Goal: Task Accomplishment & Management: Complete application form

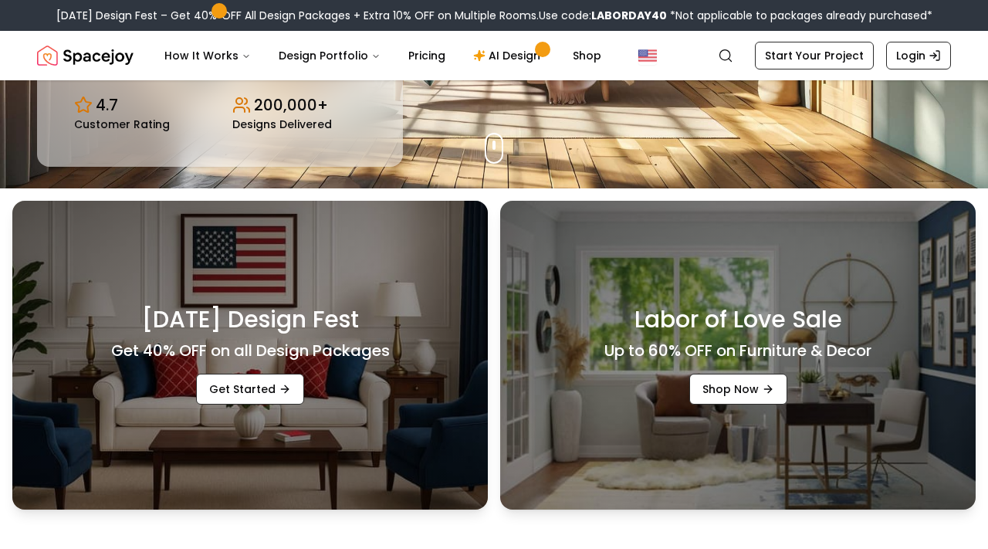
scroll to position [348, 0]
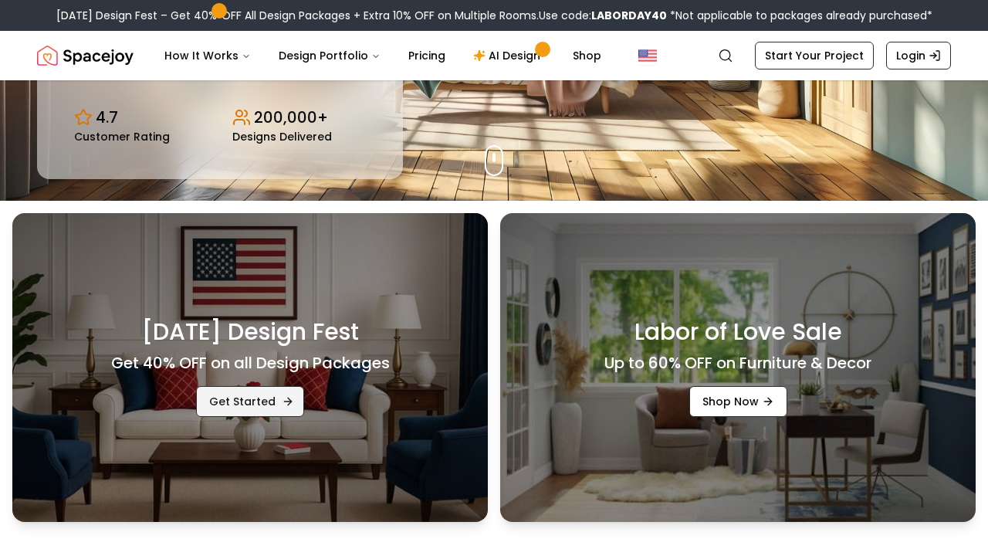
click at [252, 399] on link "Get Started" at bounding box center [250, 401] width 108 height 31
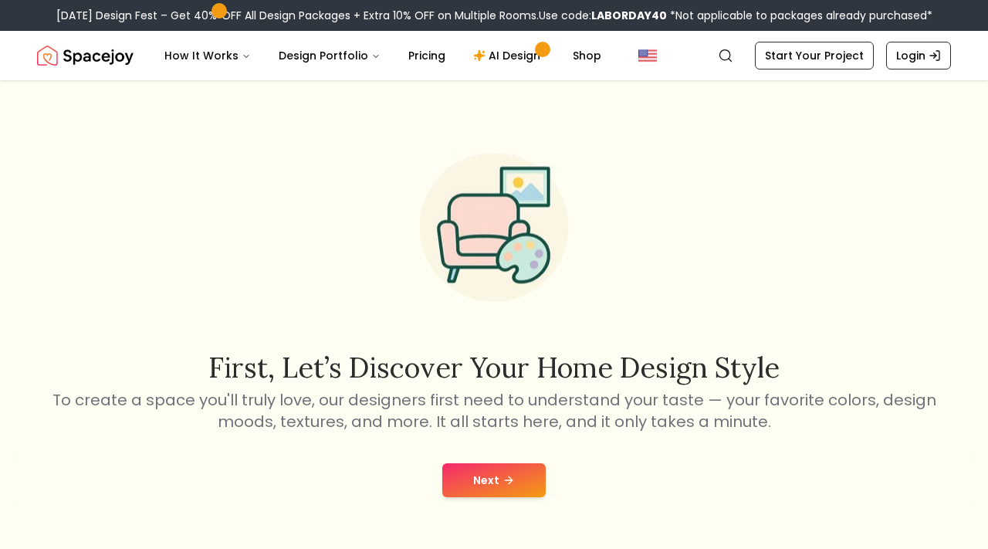
click at [484, 485] on button "Next" at bounding box center [493, 480] width 103 height 34
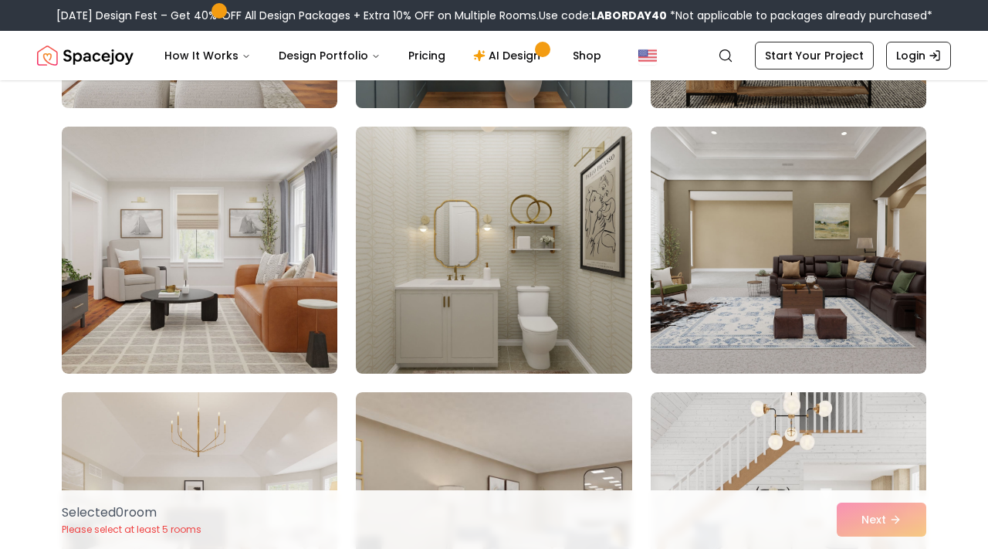
scroll to position [881, 0]
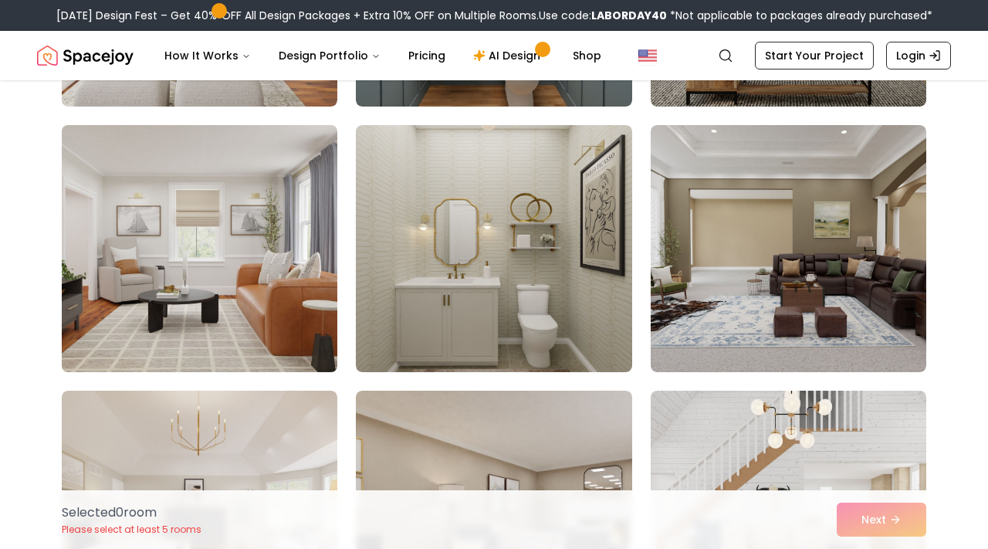
click at [265, 208] on img at bounding box center [199, 248] width 289 height 259
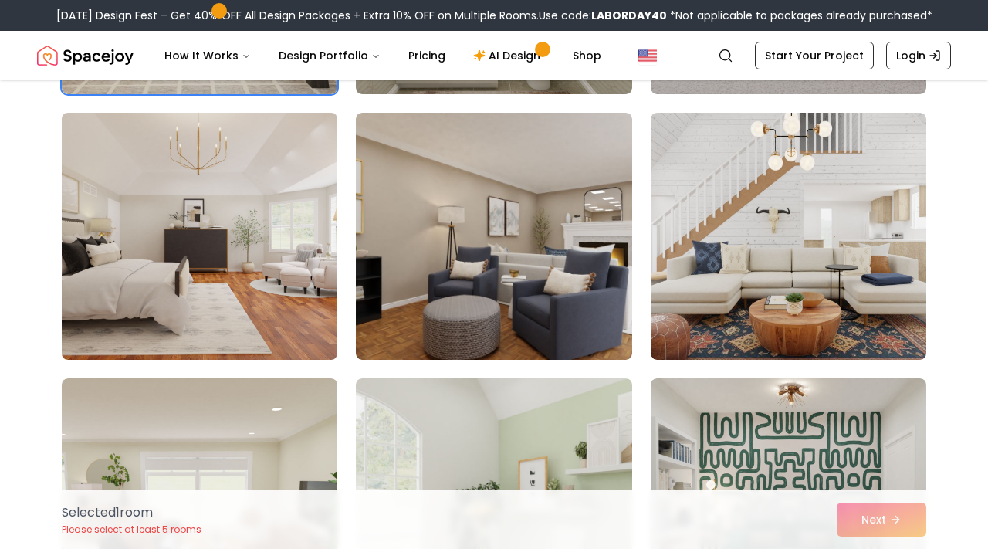
scroll to position [1161, 0]
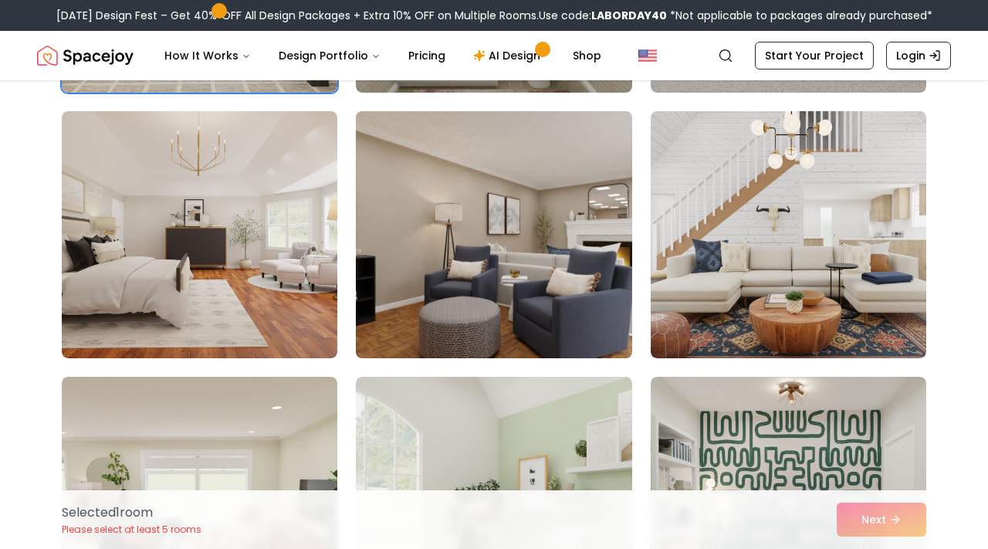
click at [444, 221] on img at bounding box center [493, 234] width 289 height 259
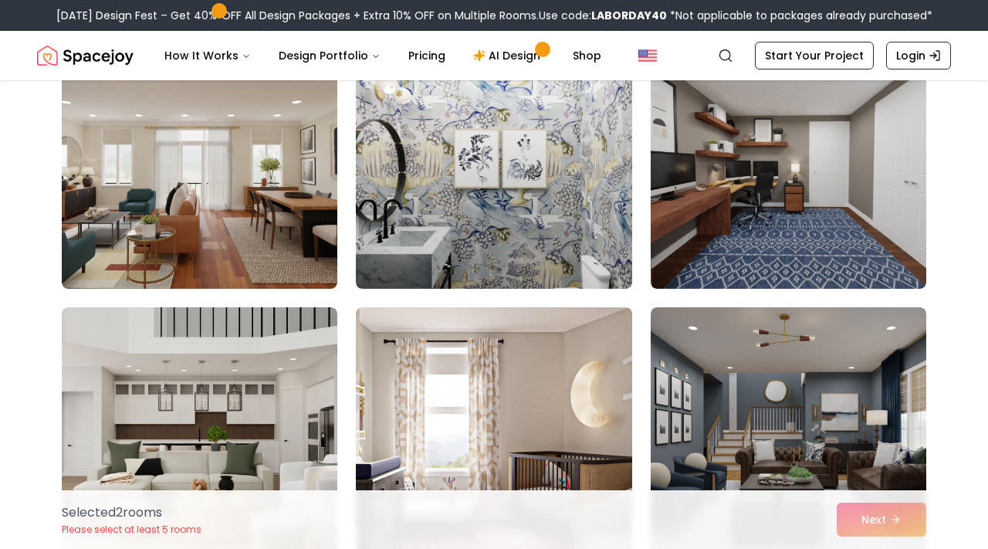
scroll to position [2037, 0]
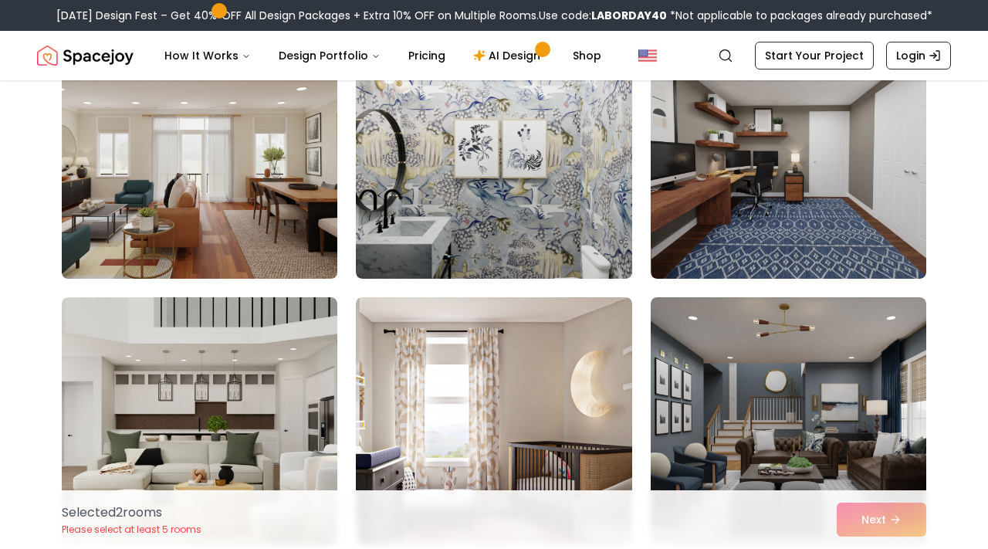
click at [269, 201] on img at bounding box center [199, 154] width 289 height 259
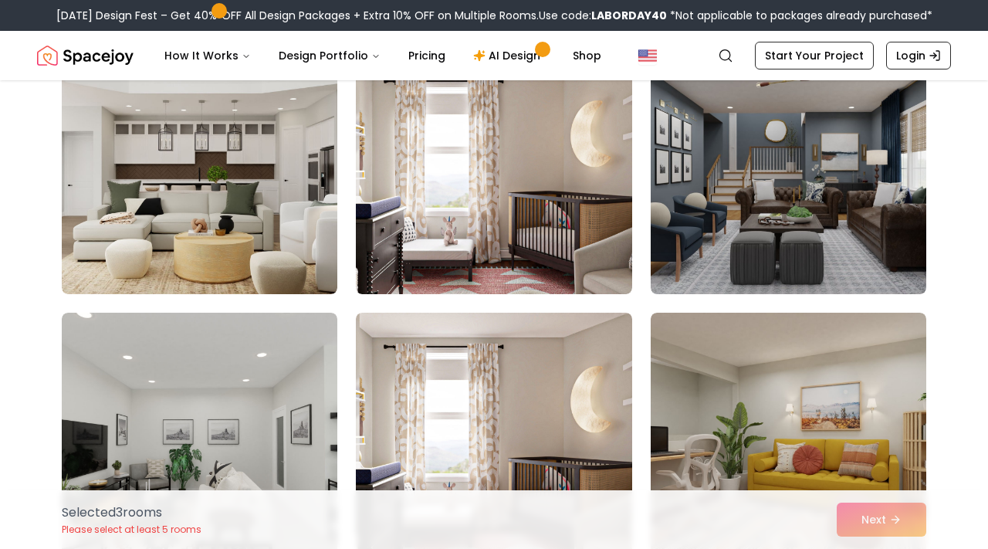
scroll to position [2294, 0]
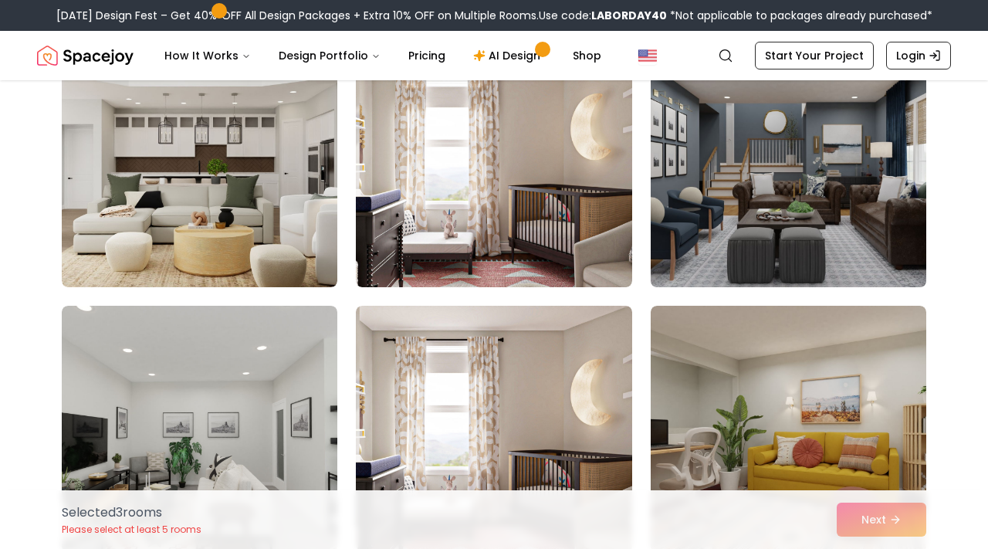
click at [694, 154] on img at bounding box center [788, 163] width 289 height 259
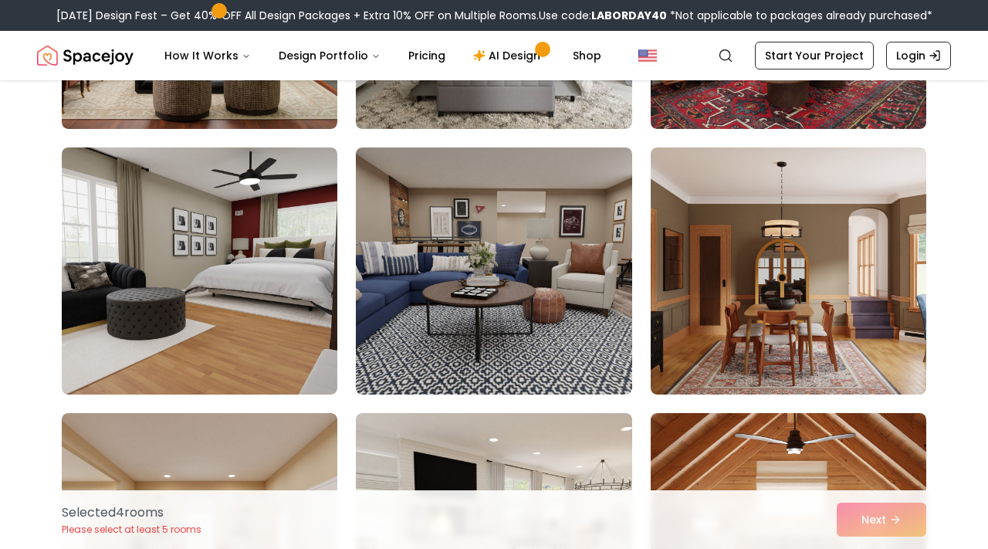
scroll to position [2984, 0]
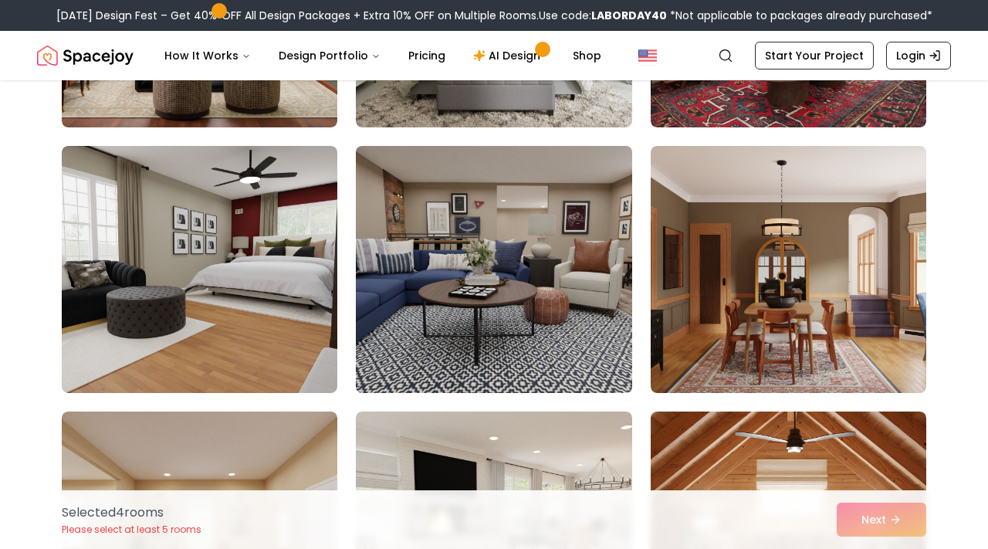
click at [567, 256] on img at bounding box center [493, 269] width 289 height 259
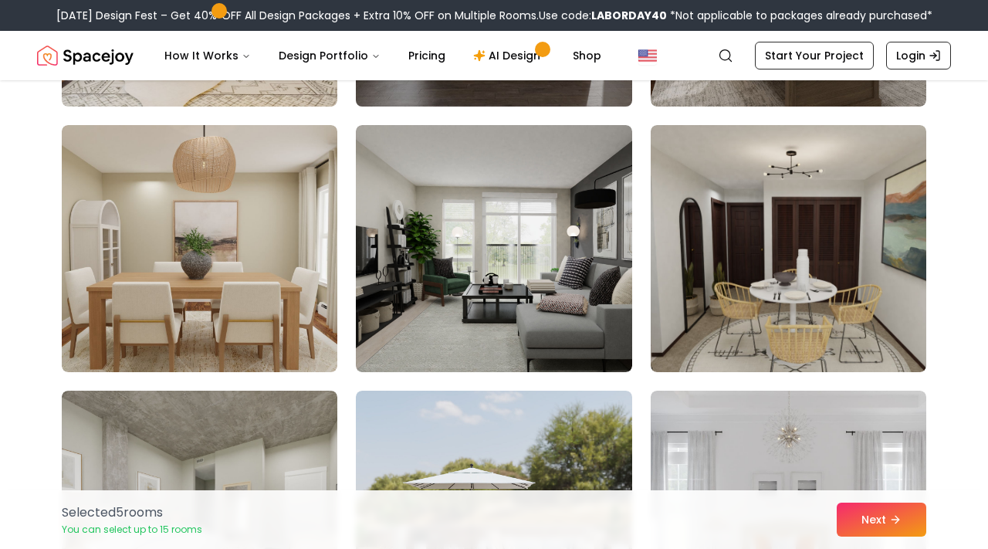
scroll to position [3822, 0]
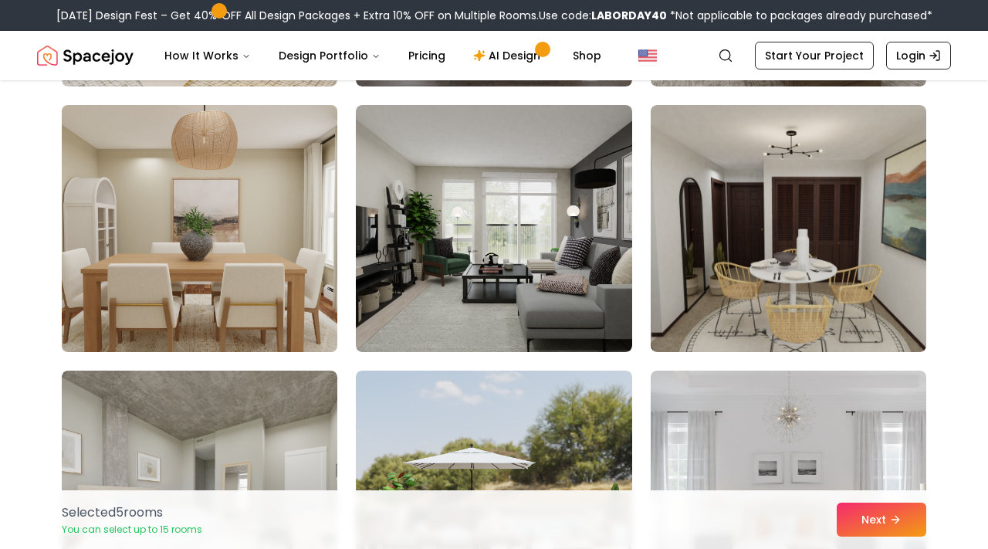
click at [293, 264] on img at bounding box center [199, 228] width 289 height 259
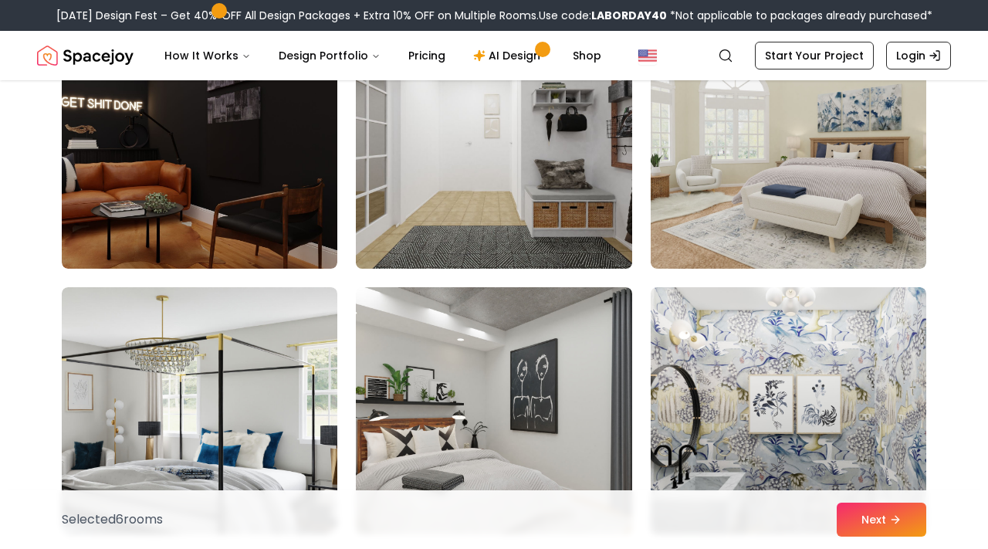
click at [548, 151] on img at bounding box center [493, 144] width 289 height 259
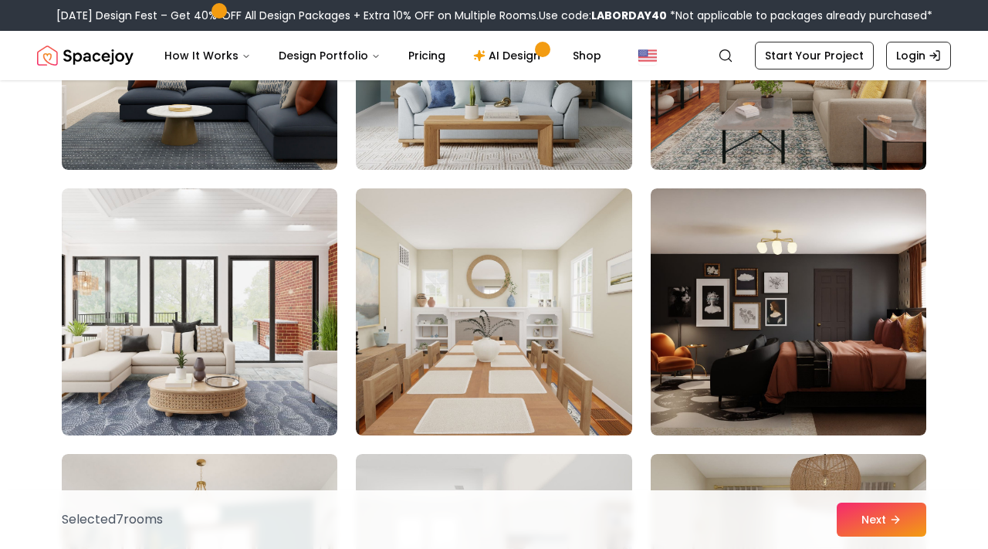
scroll to position [5598, 0]
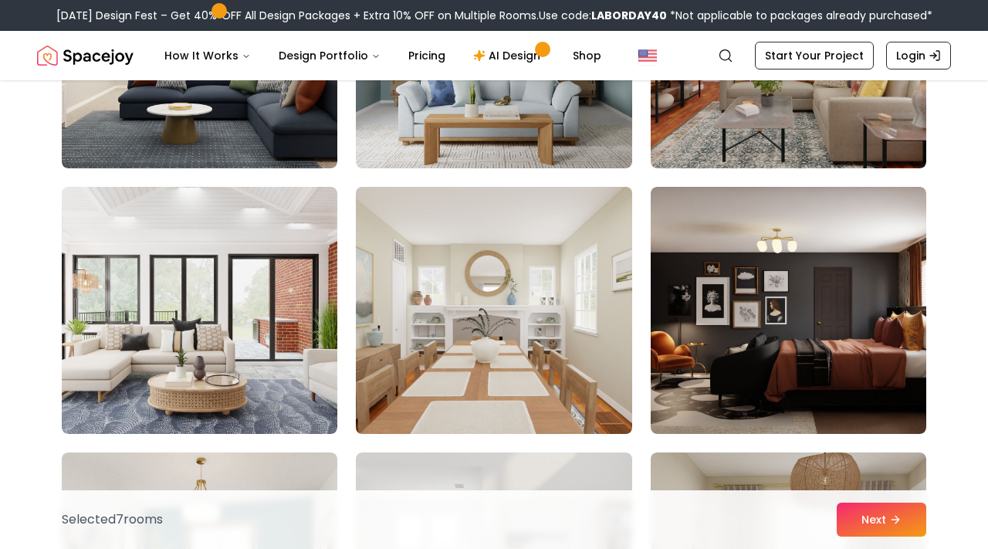
click at [516, 313] on img at bounding box center [493, 310] width 289 height 259
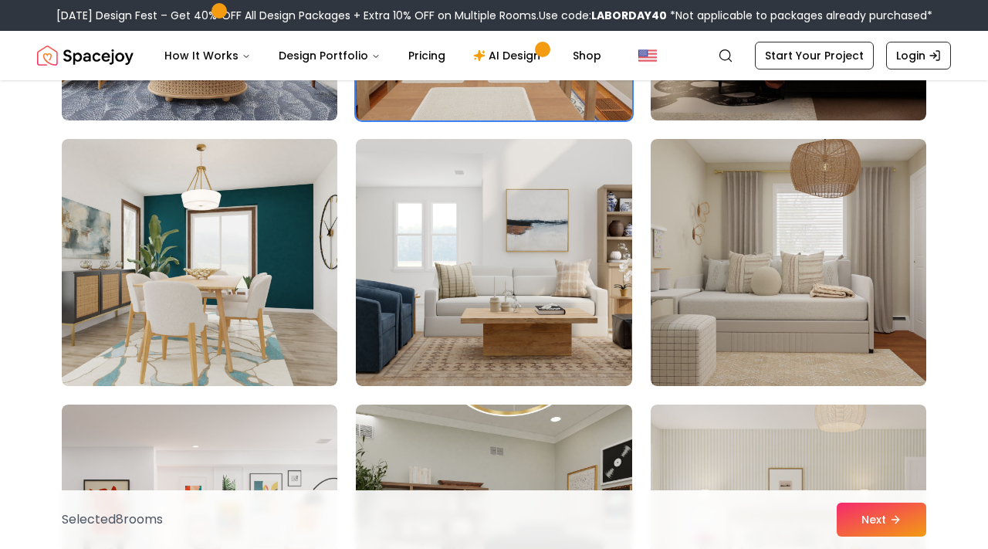
scroll to position [5901, 0]
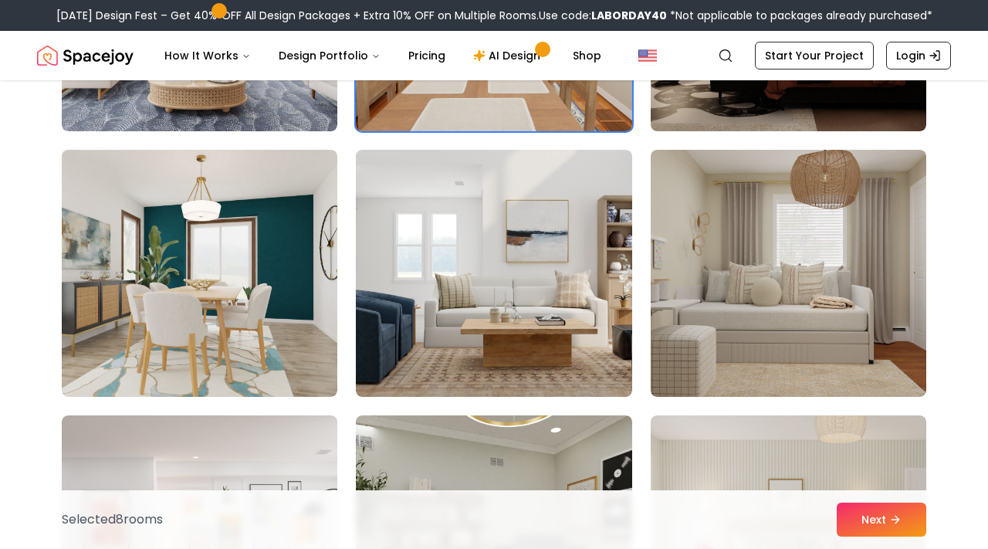
click at [516, 313] on img at bounding box center [494, 273] width 276 height 247
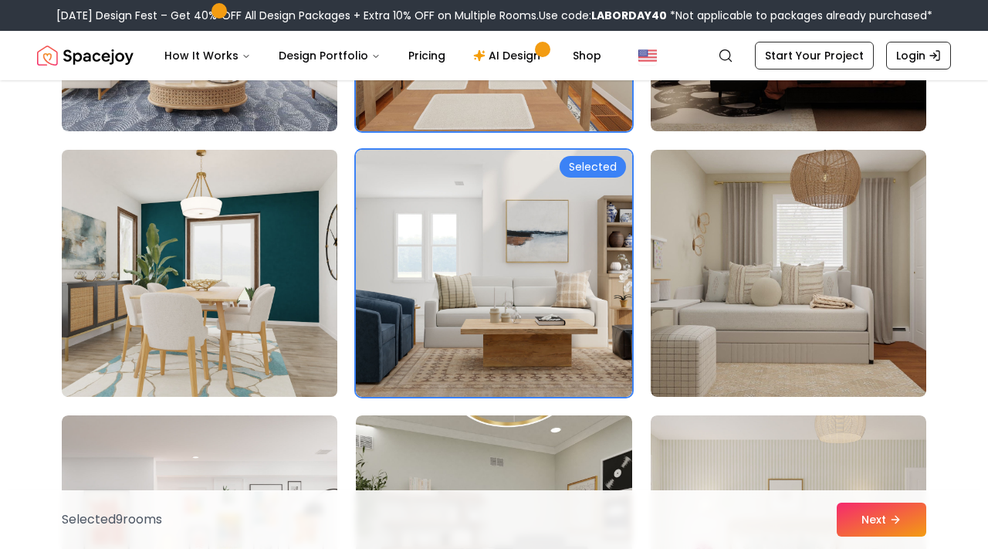
click at [323, 299] on img at bounding box center [199, 273] width 289 height 259
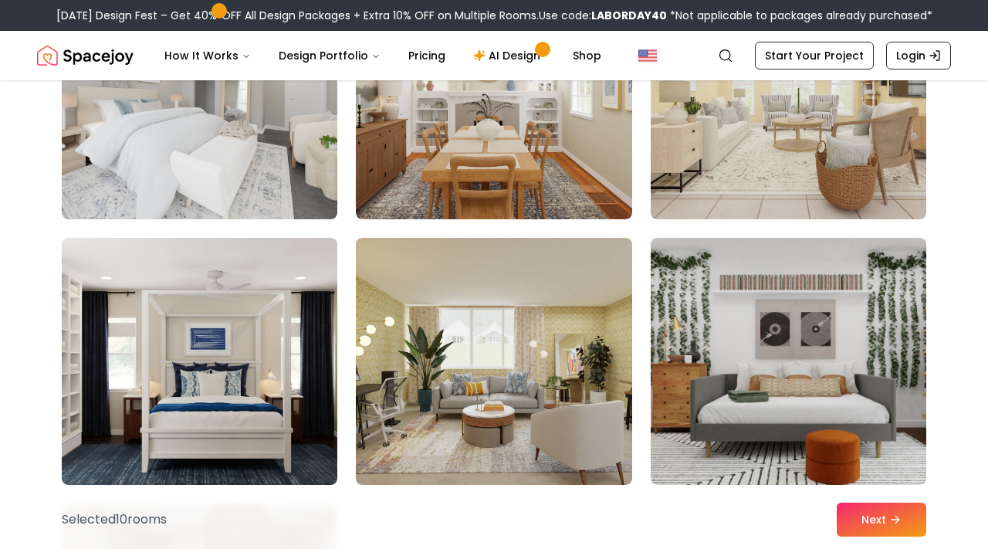
scroll to position [8392, 0]
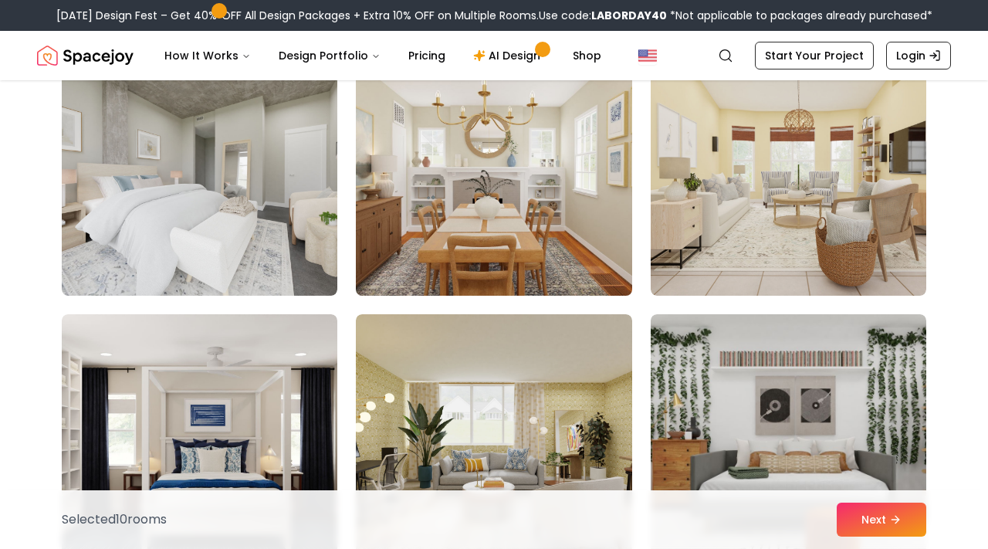
click at [491, 218] on img at bounding box center [493, 171] width 289 height 259
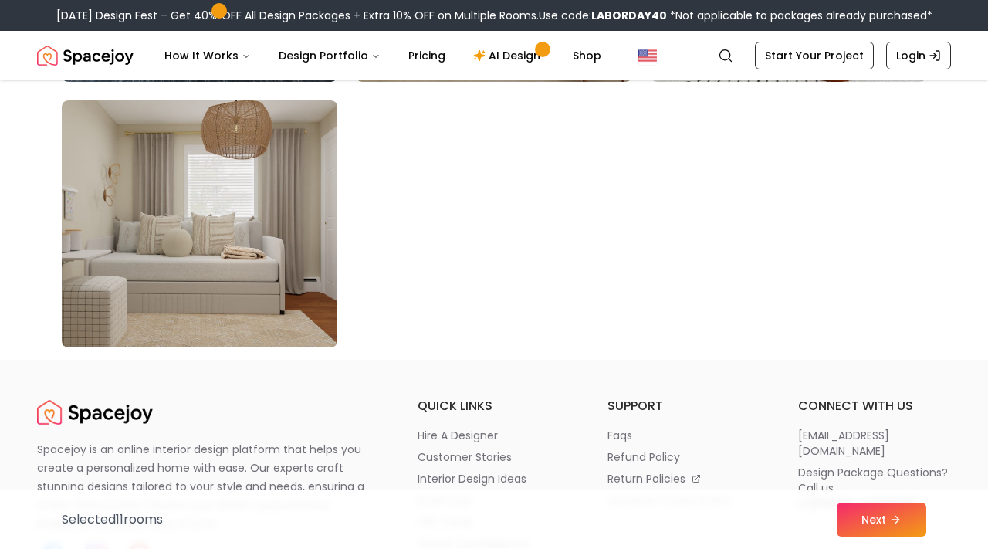
scroll to position [8872, 0]
click at [853, 519] on button "Next" at bounding box center [882, 519] width 90 height 34
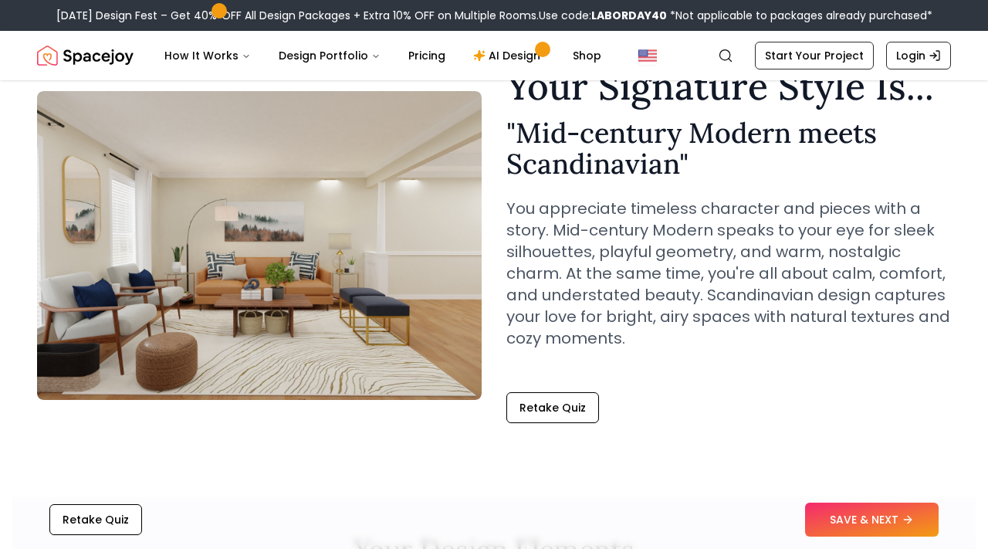
scroll to position [81, 0]
click at [544, 408] on button "Retake Quiz" at bounding box center [552, 406] width 93 height 31
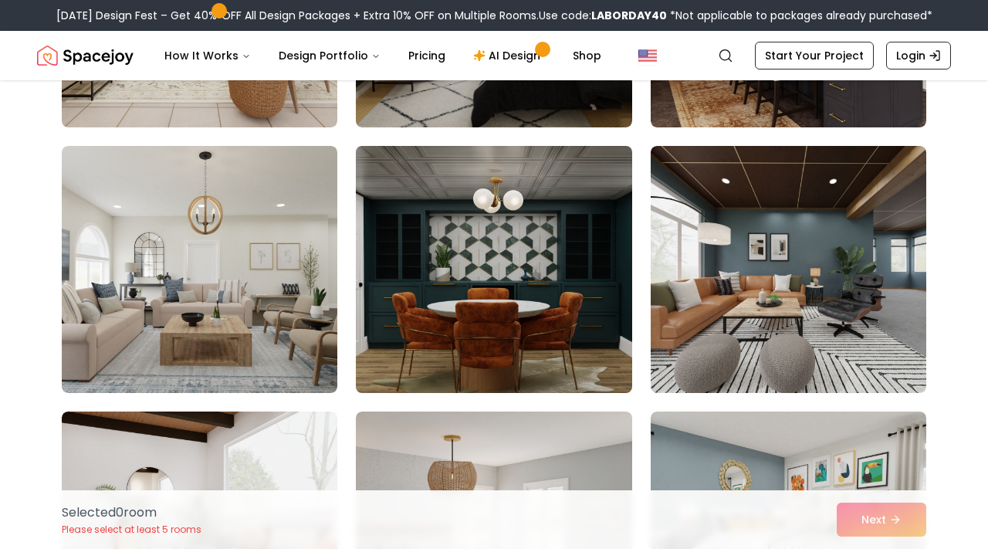
scroll to position [347, 0]
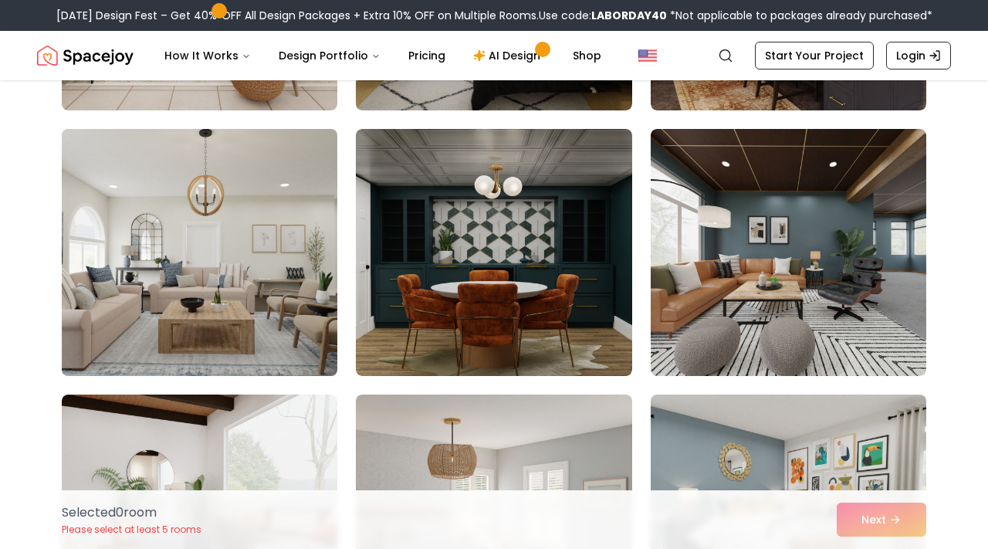
click at [245, 249] on img at bounding box center [199, 252] width 289 height 259
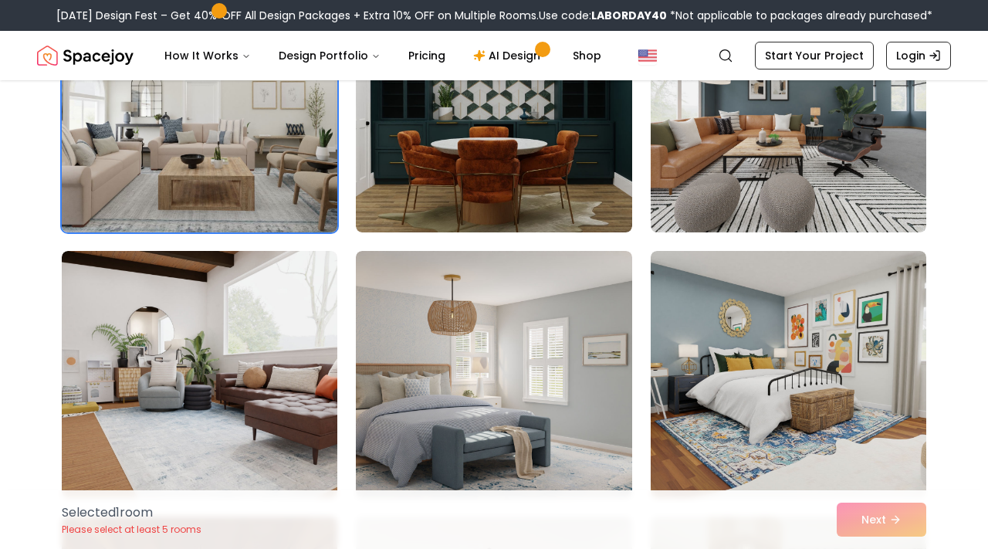
scroll to position [492, 0]
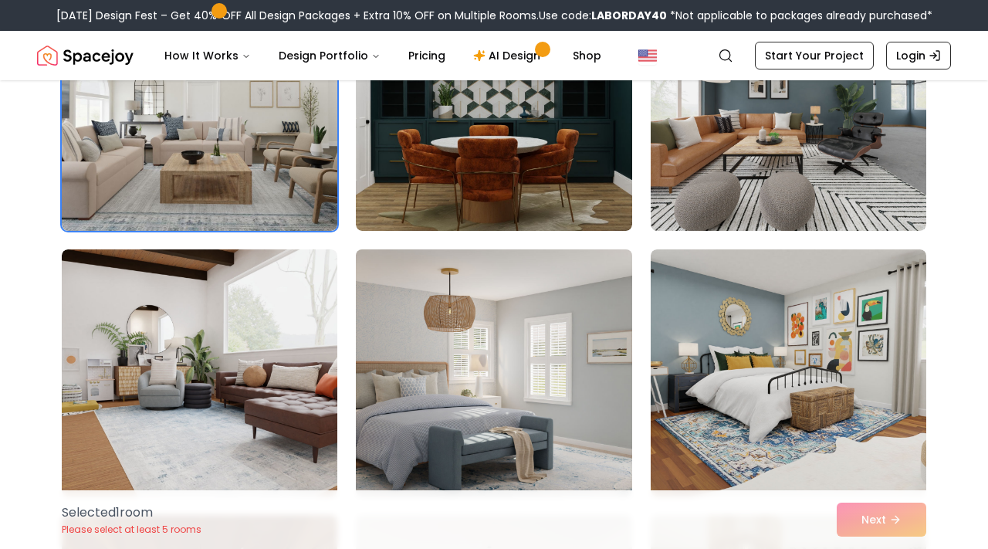
click at [393, 306] on img at bounding box center [493, 372] width 289 height 259
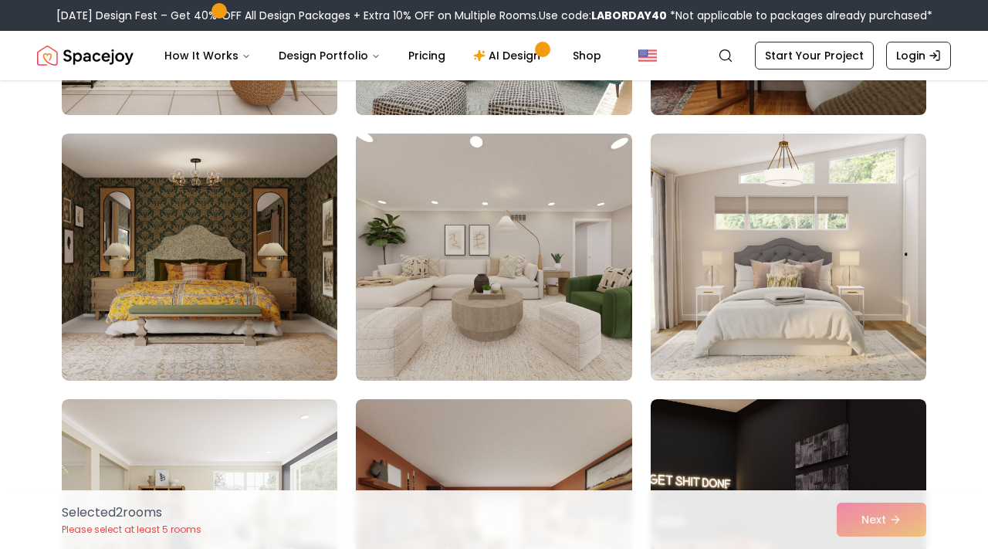
click at [381, 314] on img at bounding box center [494, 257] width 276 height 247
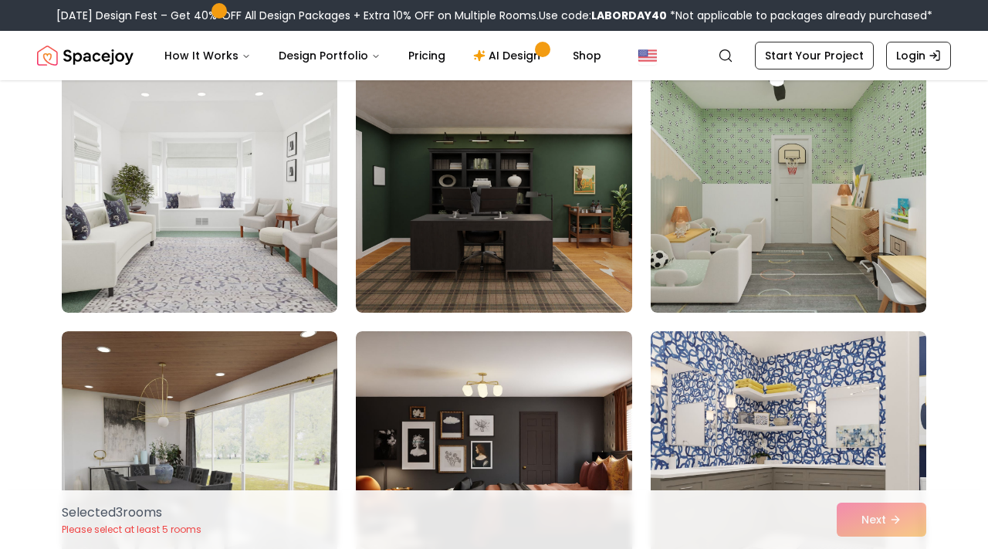
scroll to position [2800, 0]
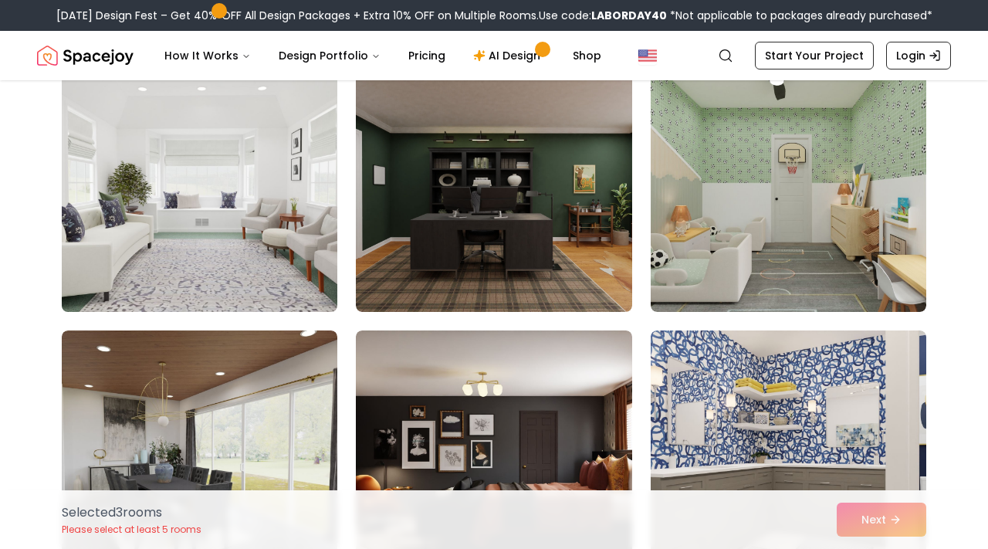
click at [256, 242] on img at bounding box center [199, 188] width 289 height 259
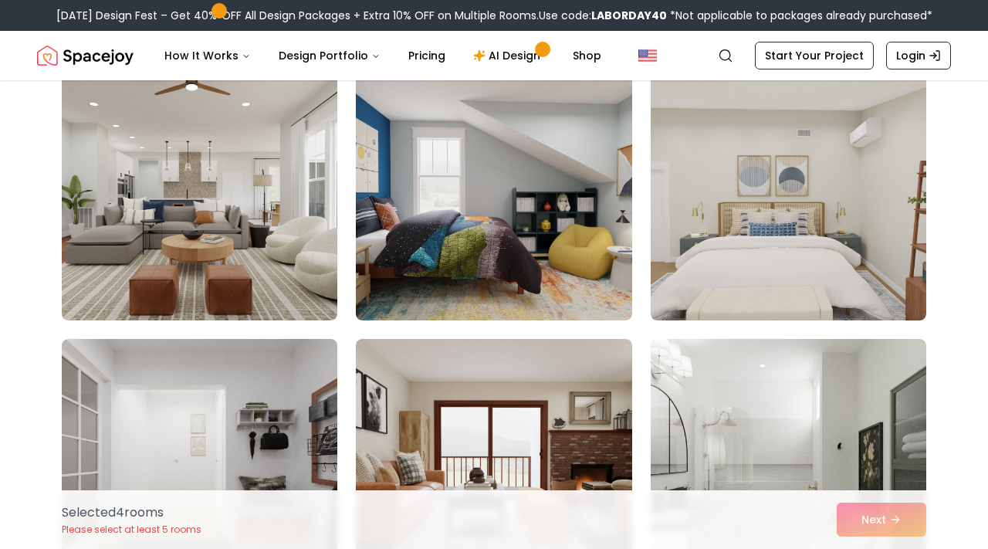
scroll to position [4384, 0]
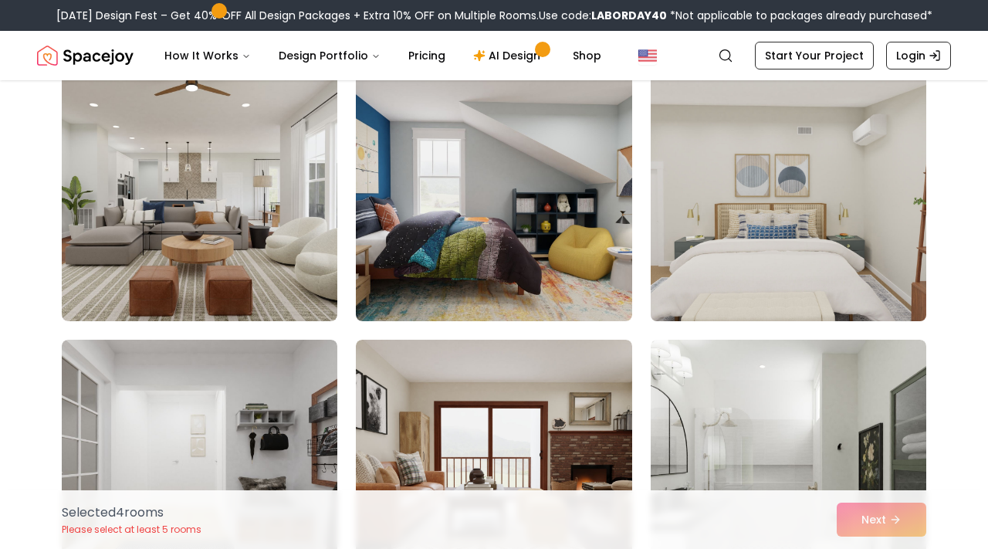
click at [770, 242] on img at bounding box center [788, 197] width 289 height 259
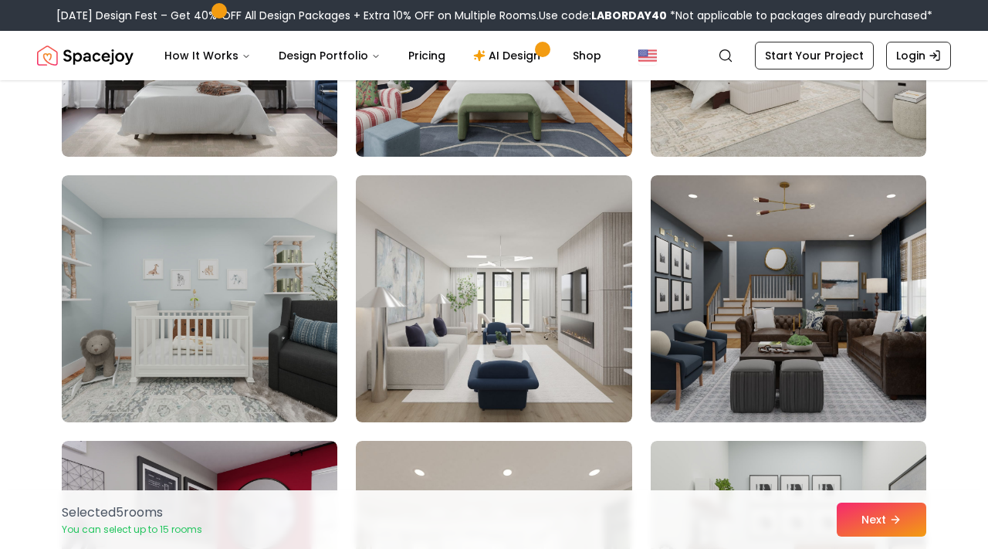
scroll to position [5110, 0]
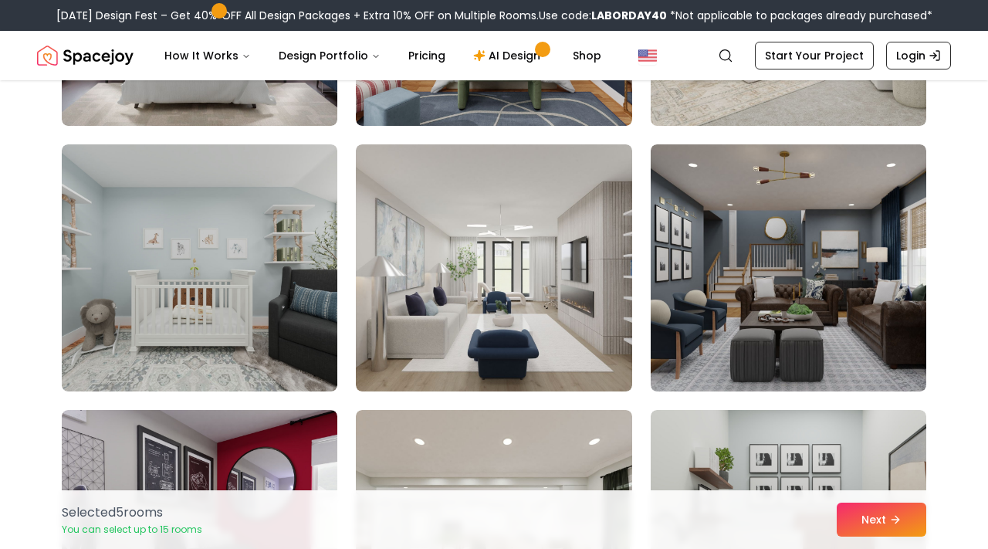
click at [443, 259] on img at bounding box center [494, 267] width 276 height 247
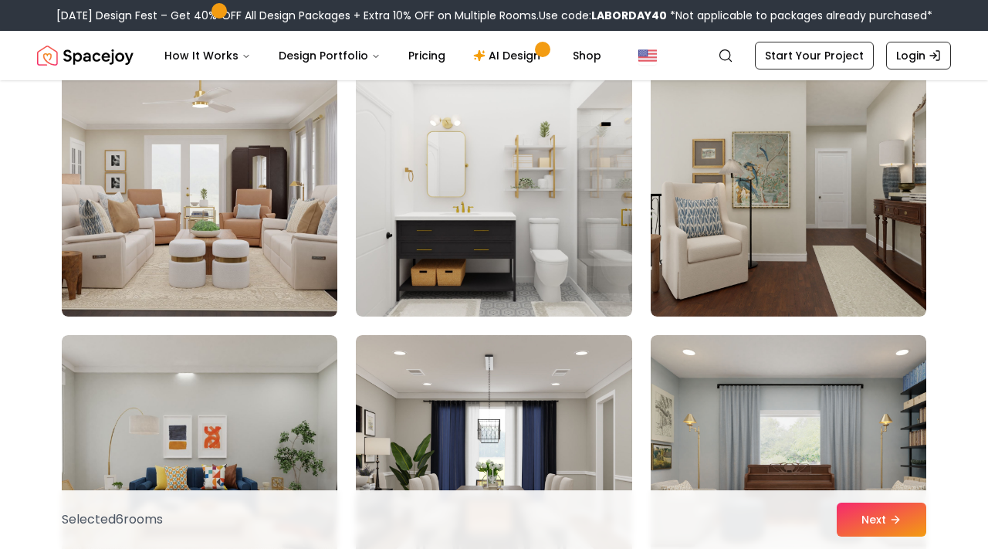
scroll to position [7046, 0]
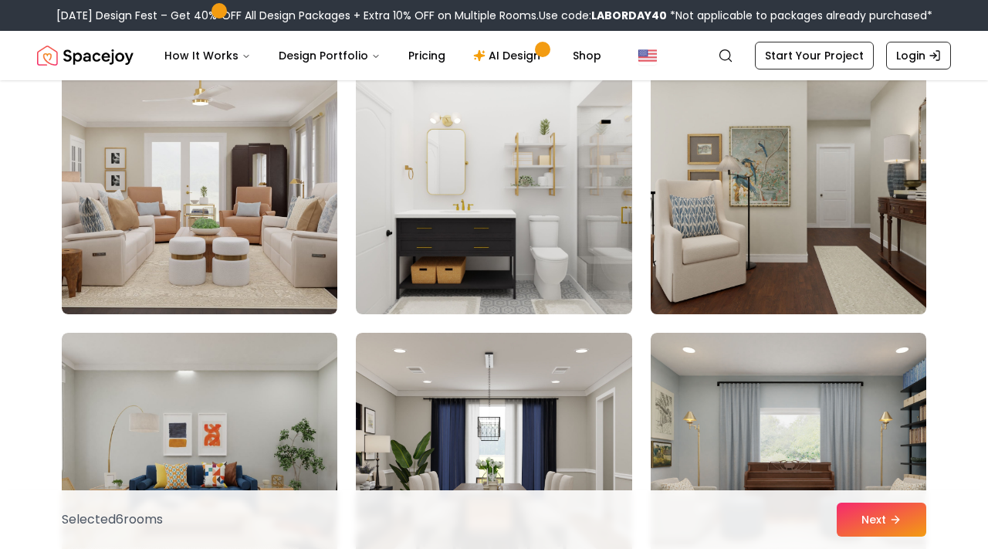
click at [759, 196] on img at bounding box center [788, 190] width 289 height 259
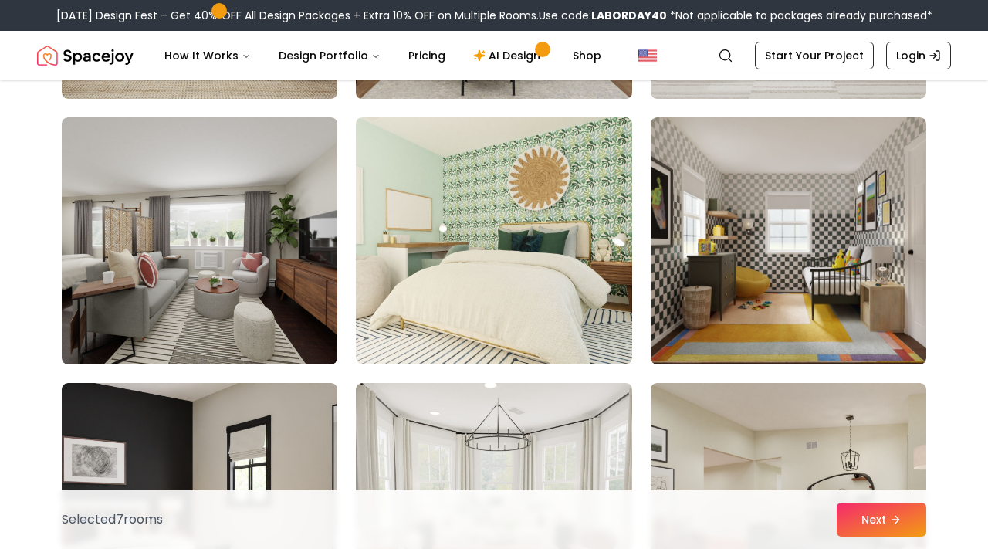
scroll to position [7531, 0]
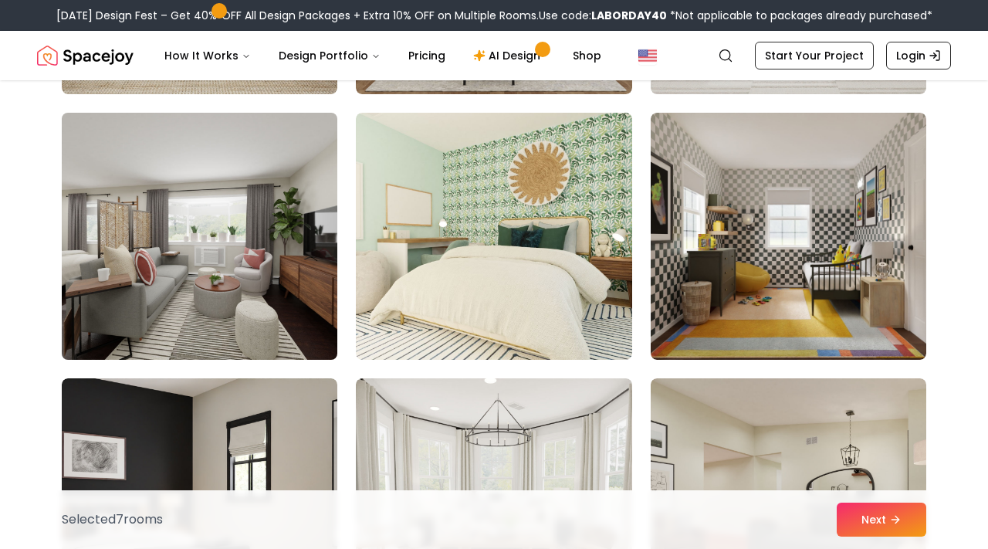
click at [249, 276] on img at bounding box center [199, 236] width 289 height 259
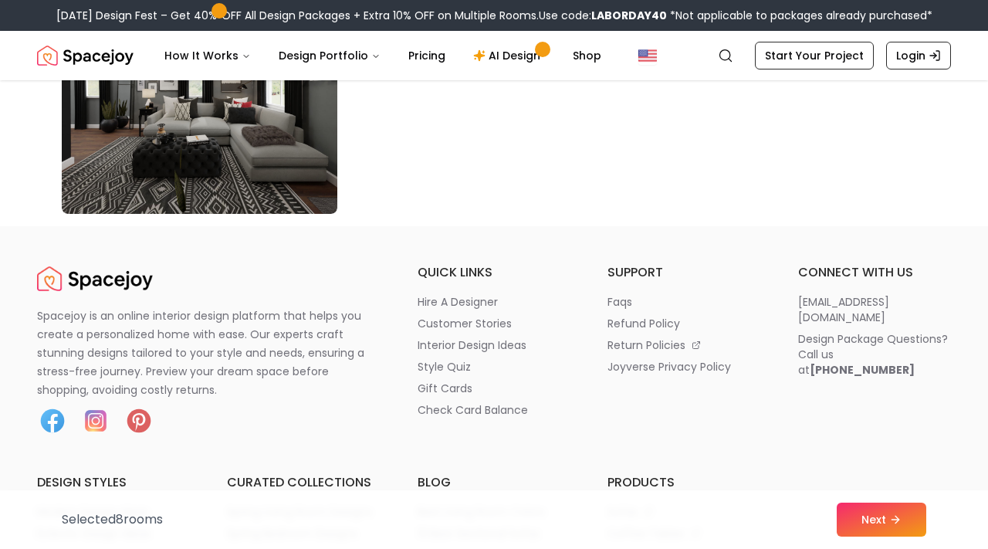
scroll to position [9034, 0]
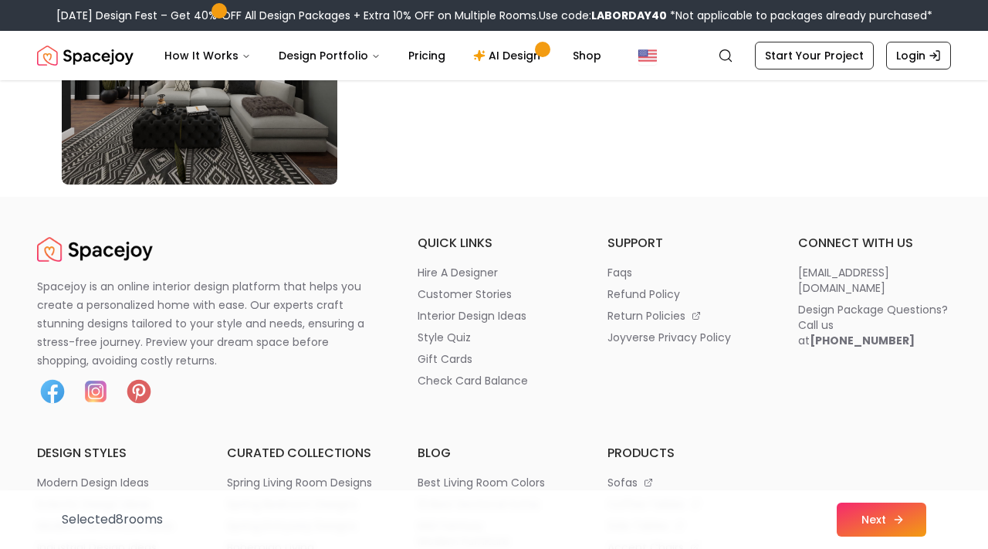
click at [854, 518] on button "Next" at bounding box center [882, 519] width 90 height 34
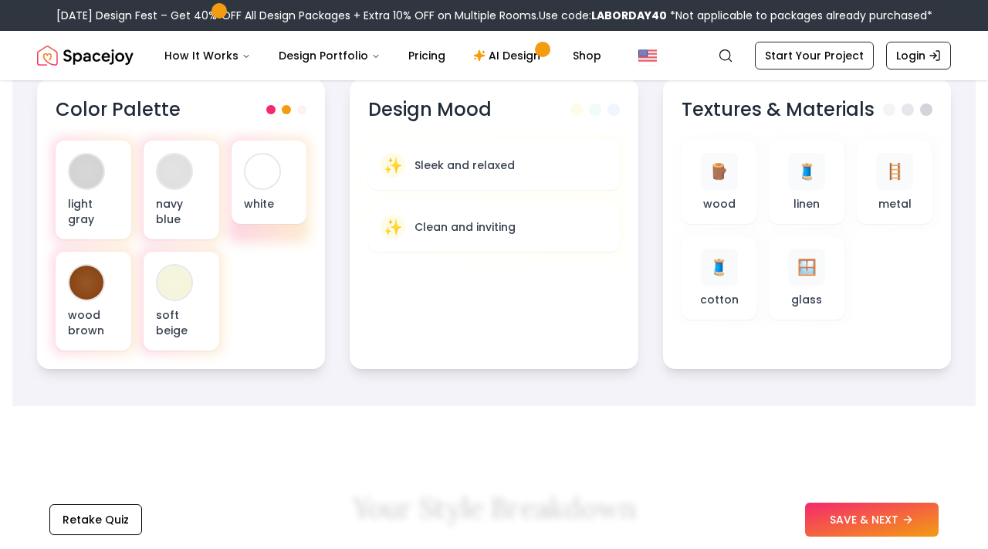
scroll to position [574, 0]
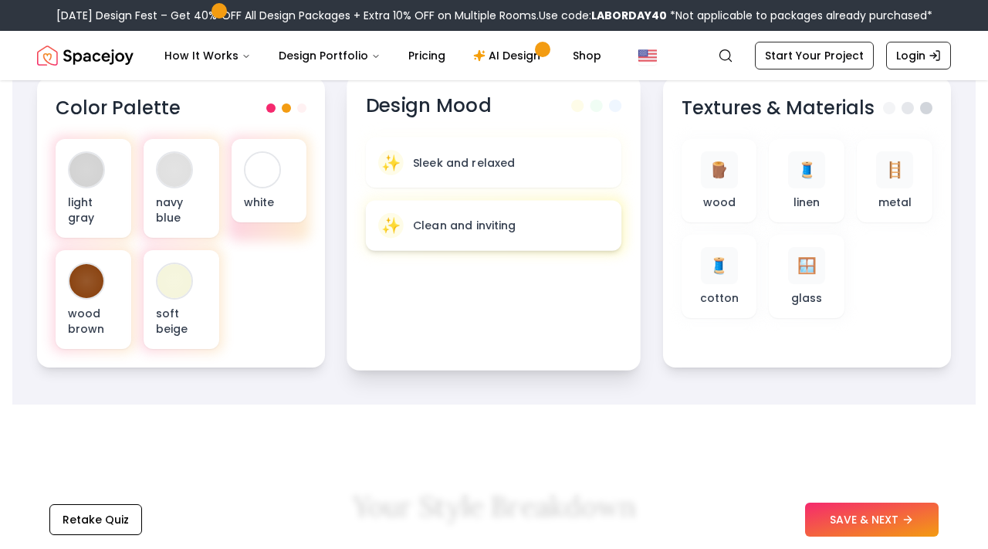
click at [577, 212] on div "✨ Clean and inviting" at bounding box center [494, 225] width 256 height 50
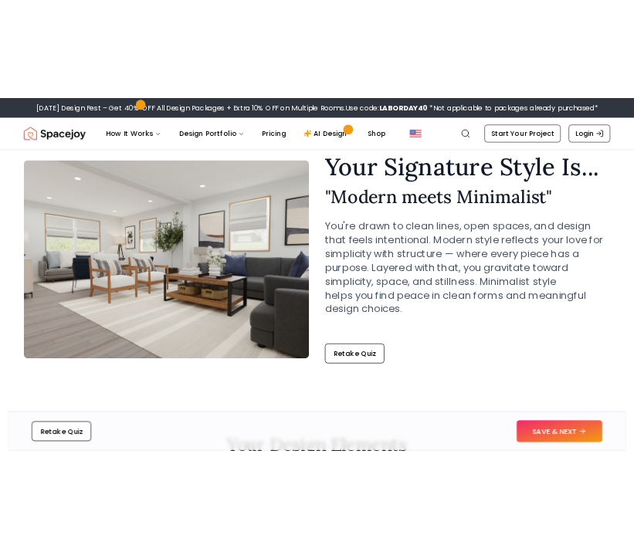
scroll to position [61, 0]
